Goal: Information Seeking & Learning: Stay updated

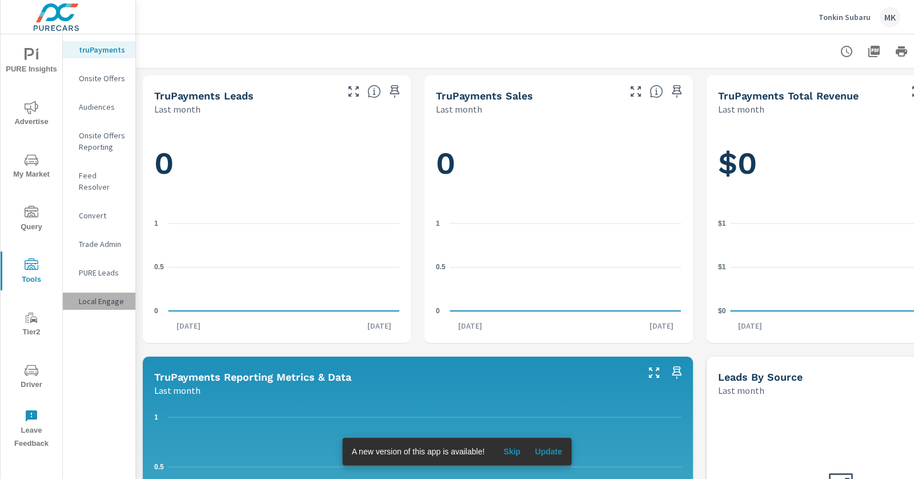
click at [100, 295] on p "Local Engage" at bounding box center [102, 300] width 47 height 11
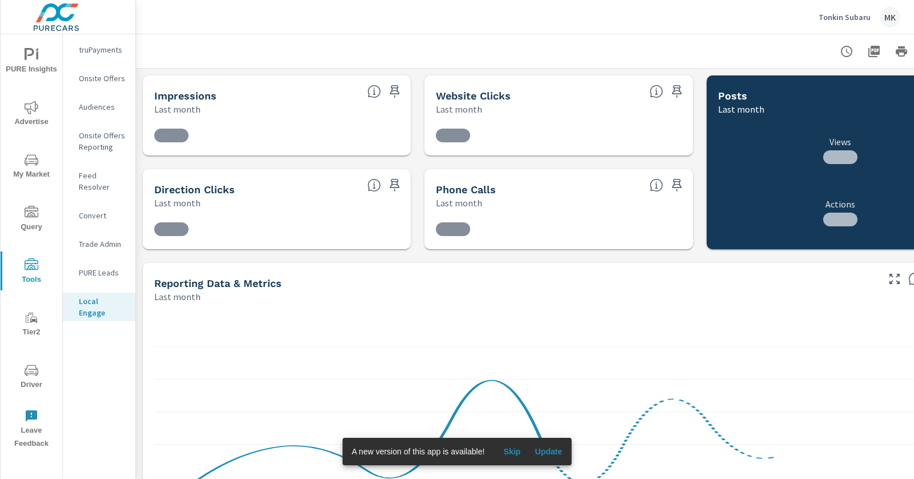
click at [97, 104] on p "Audiences" at bounding box center [102, 106] width 47 height 11
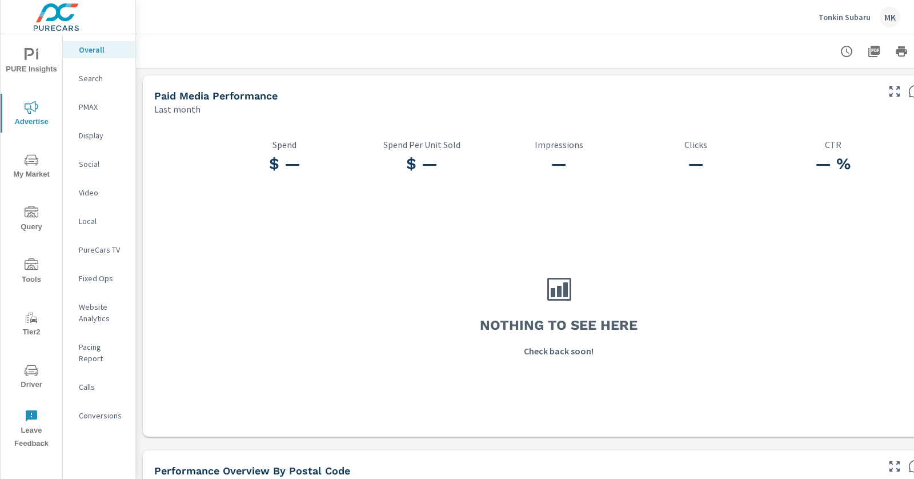
click at [90, 165] on p "Social" at bounding box center [102, 163] width 47 height 11
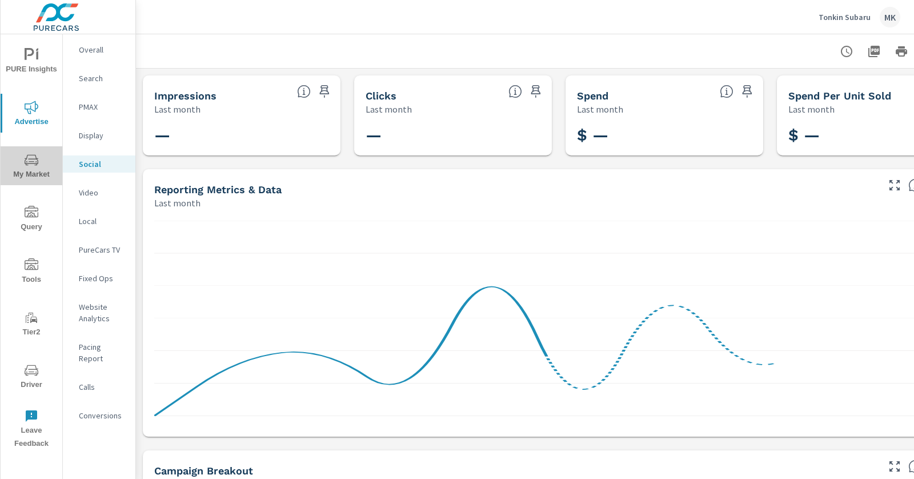
click at [33, 160] on icon "nav menu" at bounding box center [32, 160] width 14 height 14
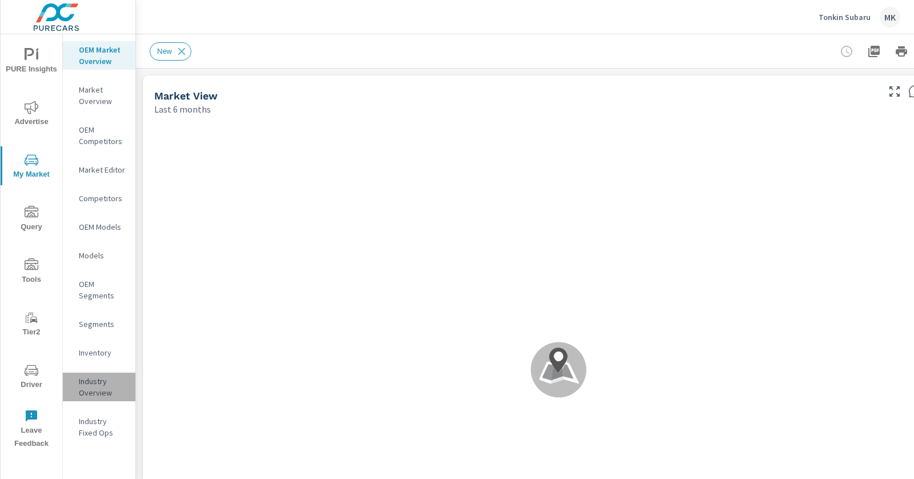
click at [93, 379] on p "Industry Overview" at bounding box center [102, 386] width 47 height 23
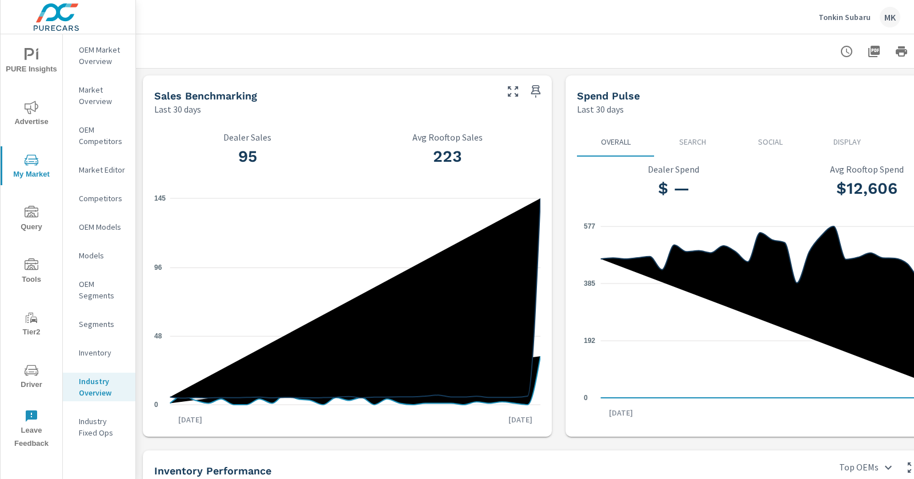
scroll to position [1, 0]
click at [32, 322] on icon "nav menu" at bounding box center [32, 318] width 14 height 14
